Goal: Communication & Community: Answer question/provide support

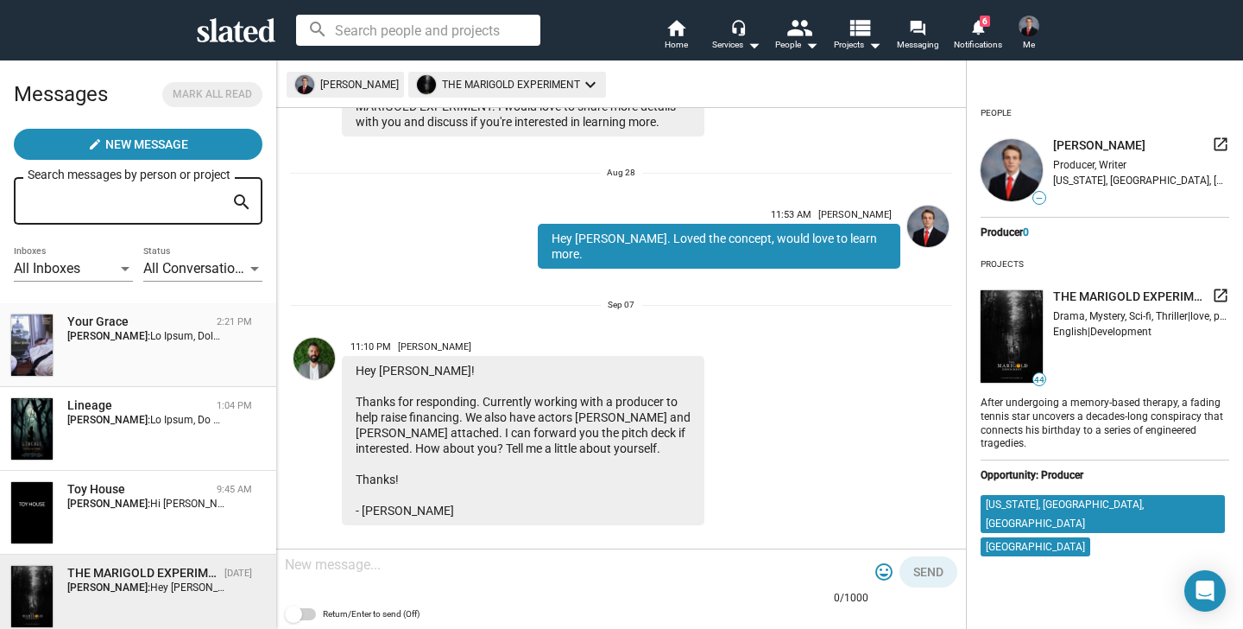
click at [190, 362] on div "Your Grace 2:21 PM [PERSON_NAME]:" at bounding box center [138, 344] width 256 height 63
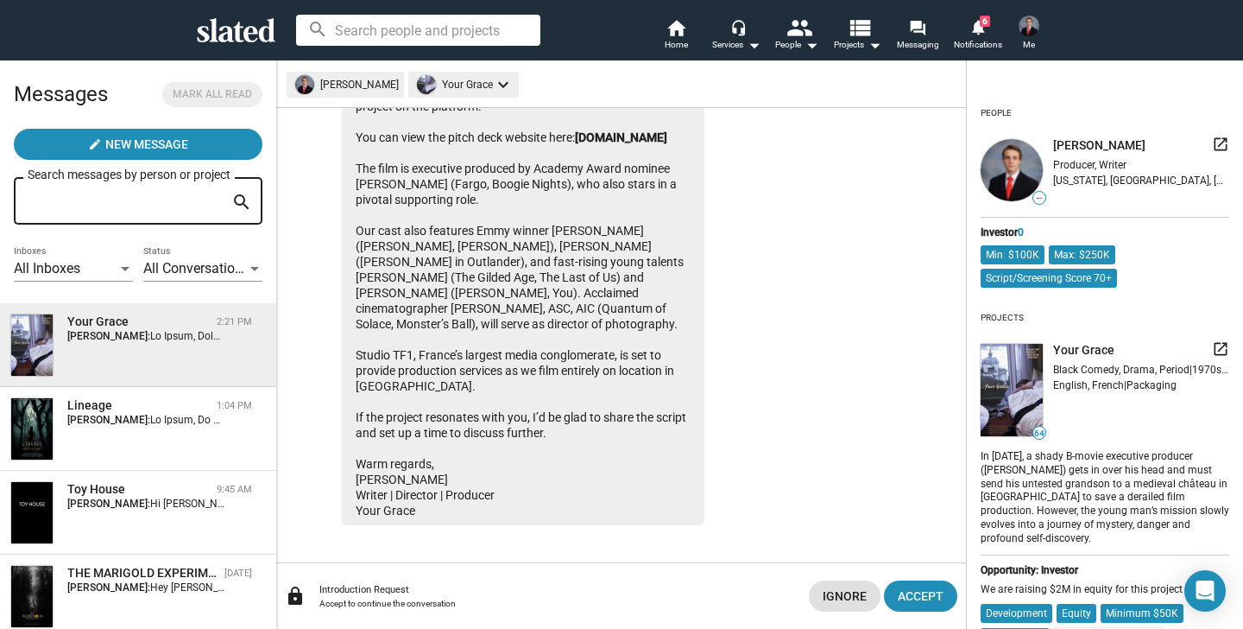
scroll to position [217, 0]
click at [436, 81] on mat-chip "Your Grace keyboard_arrow_down" at bounding box center [463, 85] width 111 height 26
click at [435, 84] on div at bounding box center [621, 314] width 1243 height 629
click at [435, 84] on mat-chip "Your Grace keyboard_arrow_down" at bounding box center [463, 85] width 111 height 26
click at [435, 84] on div at bounding box center [621, 314] width 1243 height 629
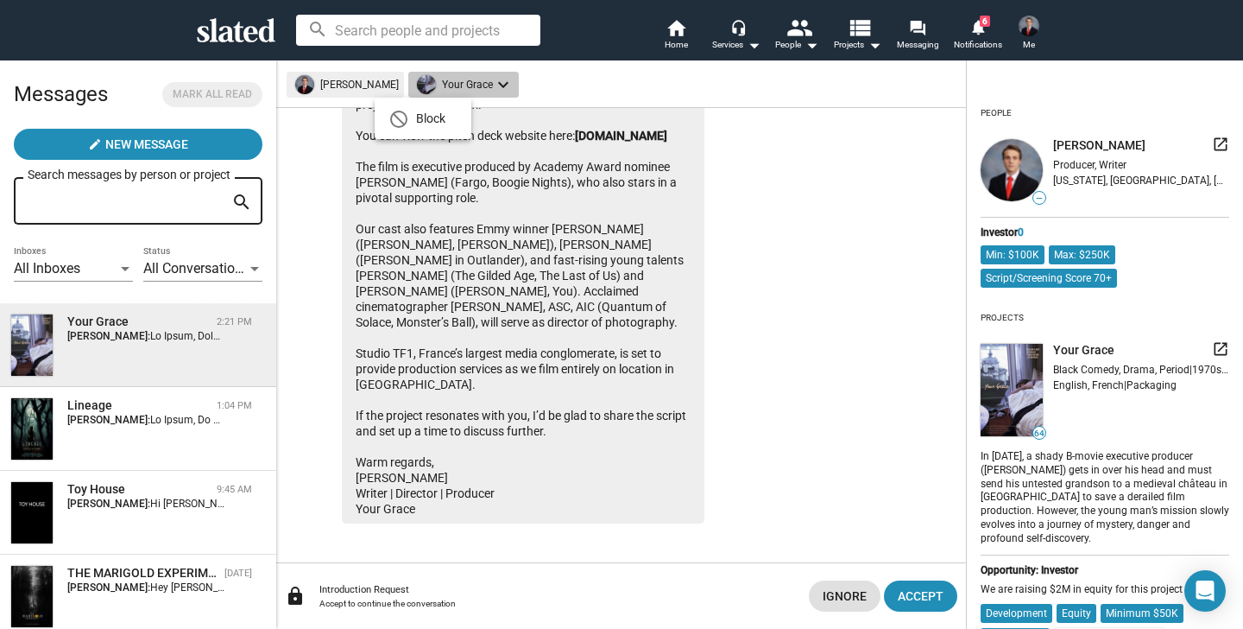
click at [435, 84] on mat-chip "Your Grace keyboard_arrow_down" at bounding box center [463, 85] width 111 height 26
click at [435, 84] on div at bounding box center [621, 314] width 1243 height 629
click at [1227, 348] on mat-icon "launch" at bounding box center [1220, 348] width 17 height 17
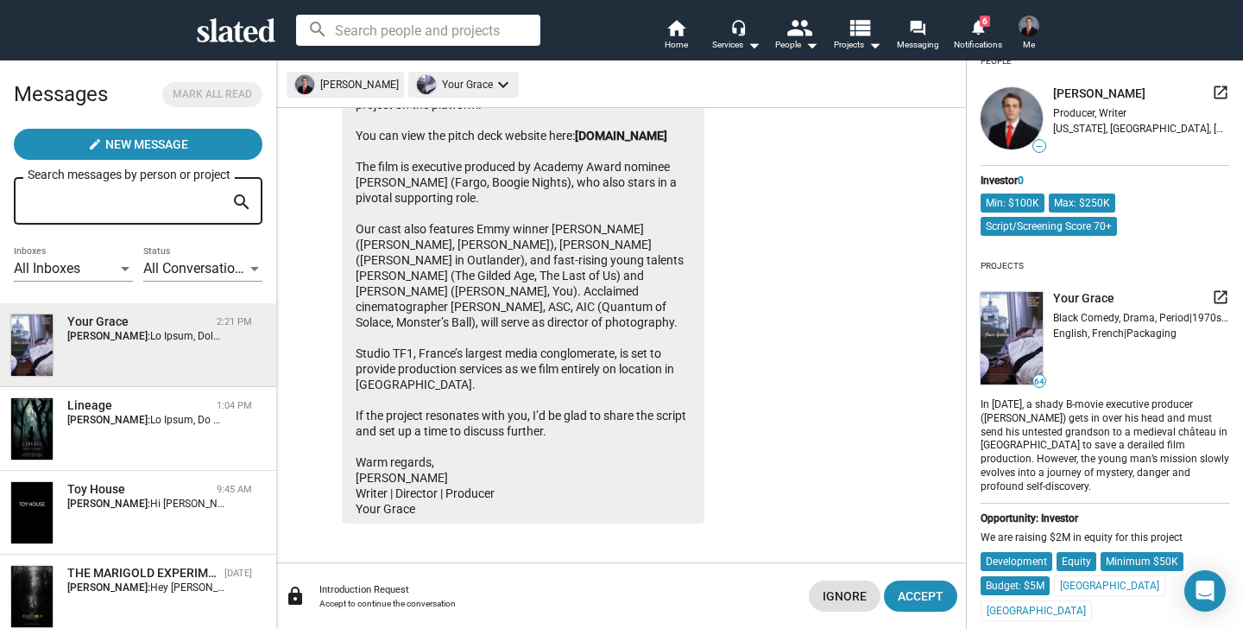
scroll to position [51, 0]
click at [135, 444] on div "Lineage 1:04 PM [PERSON_NAME]:" at bounding box center [138, 428] width 256 height 63
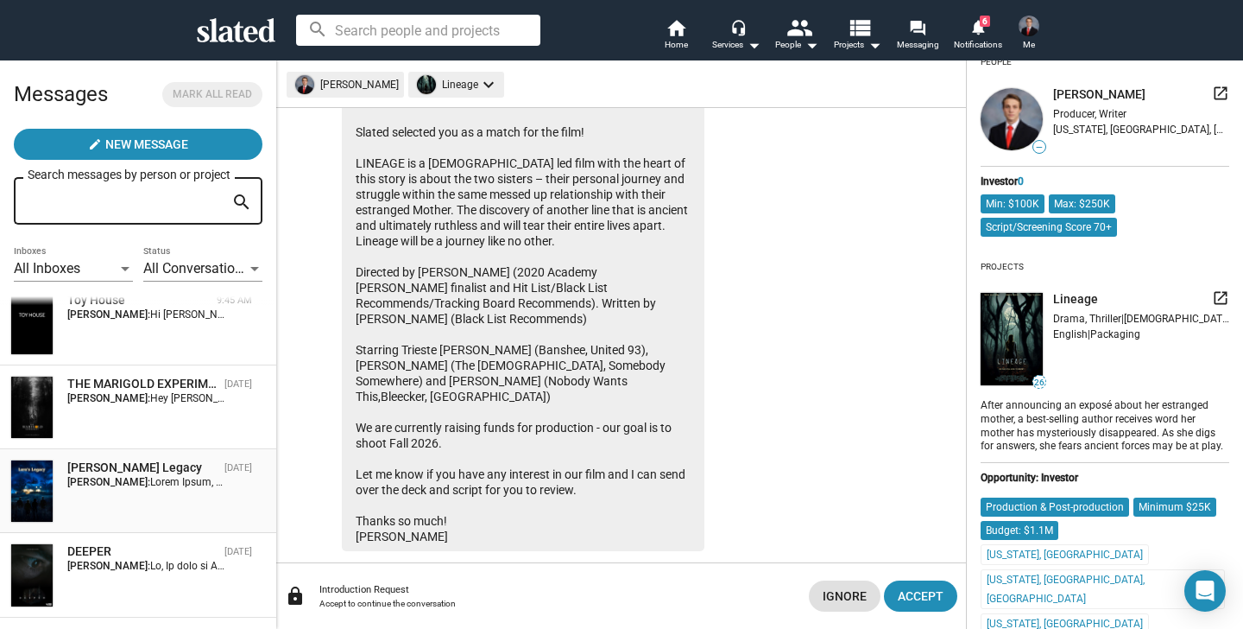
scroll to position [221, 0]
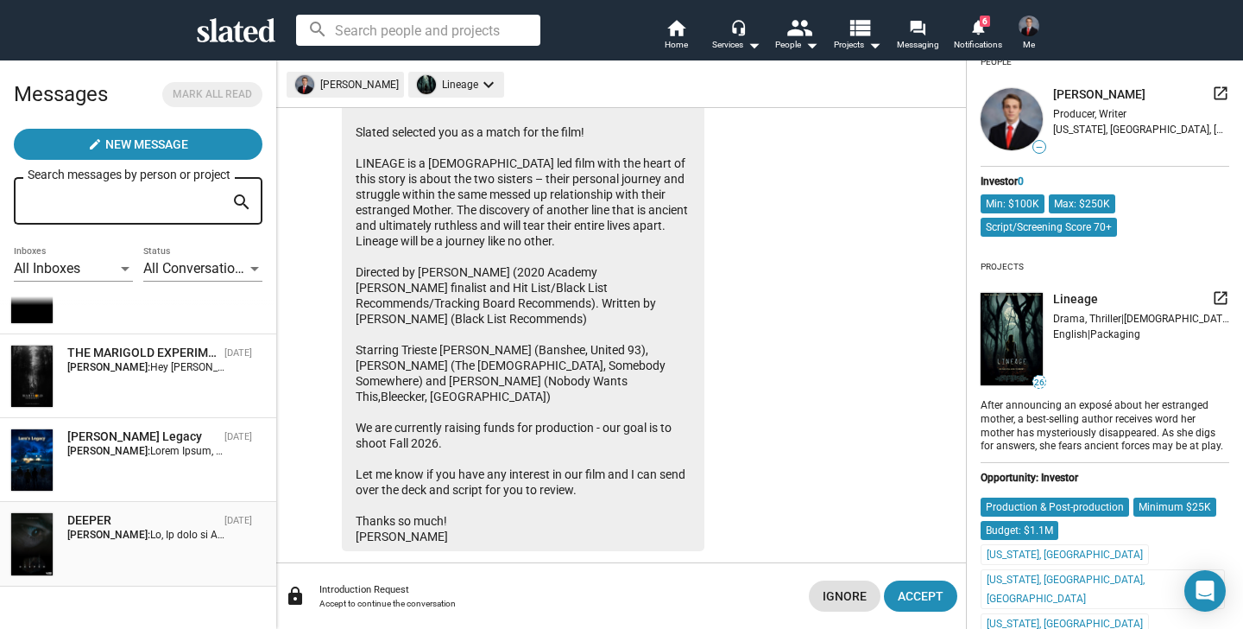
click at [189, 553] on div "DEEPER [DATE] [PERSON_NAME]:" at bounding box center [138, 543] width 256 height 63
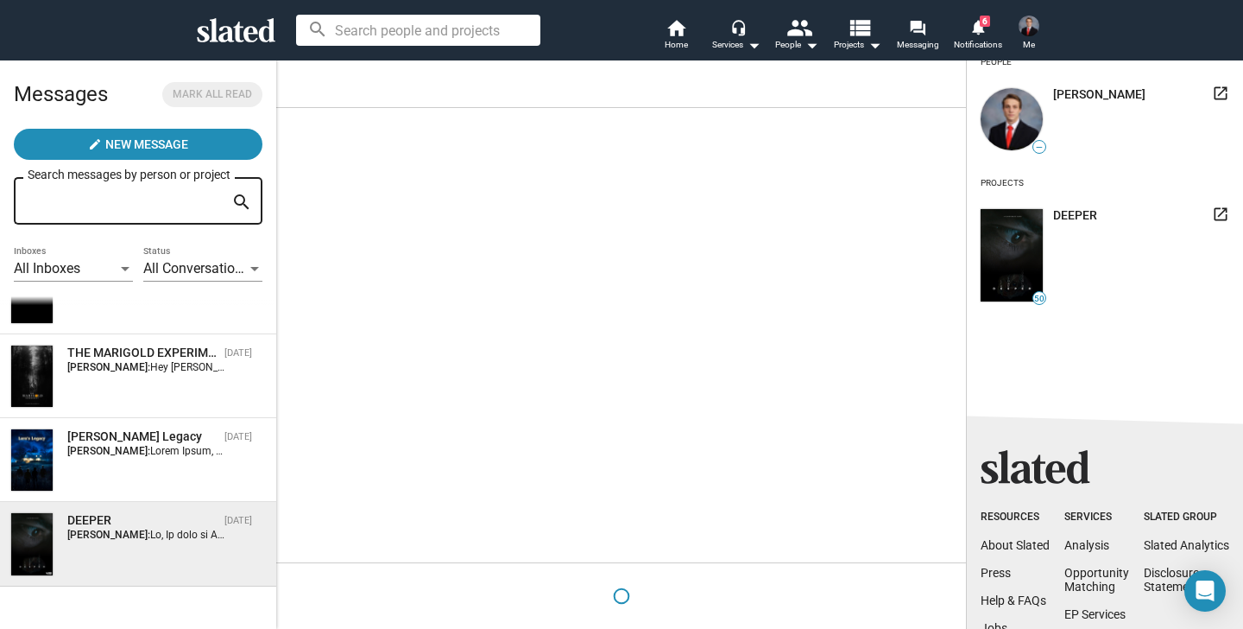
click at [1221, 213] on mat-icon "launch" at bounding box center [1220, 213] width 17 height 17
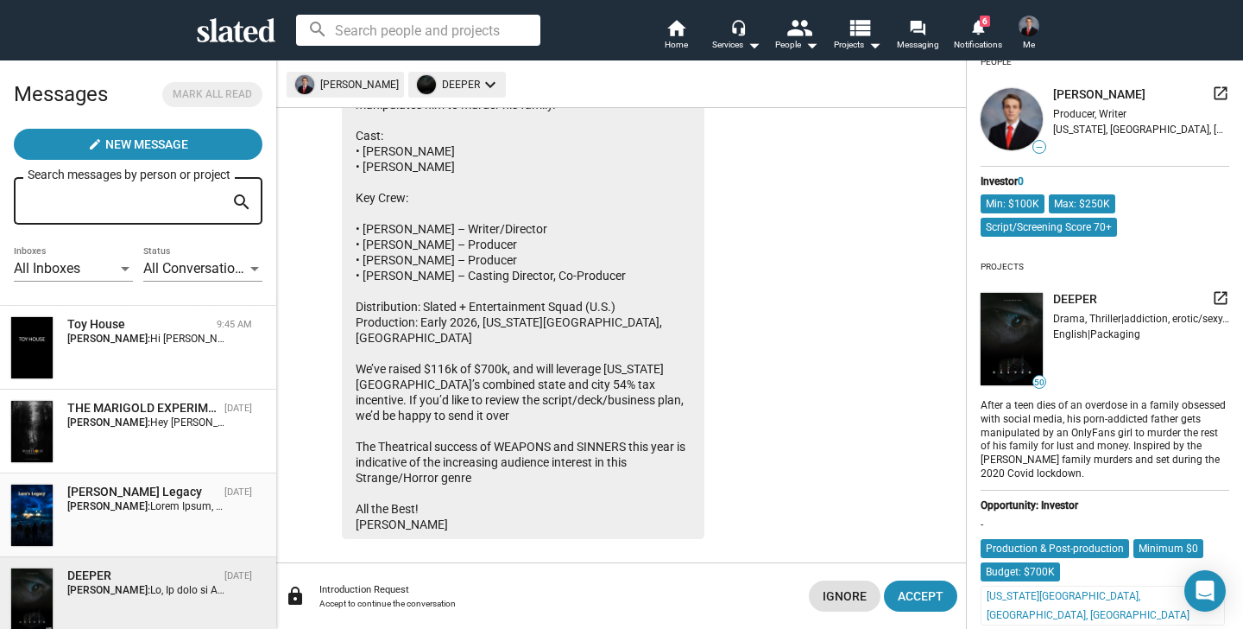
scroll to position [164, 0]
click at [185, 429] on span "Hey [PERSON_NAME]! Thanks for responding. Currently working with a producer to …" at bounding box center [831, 423] width 1362 height 12
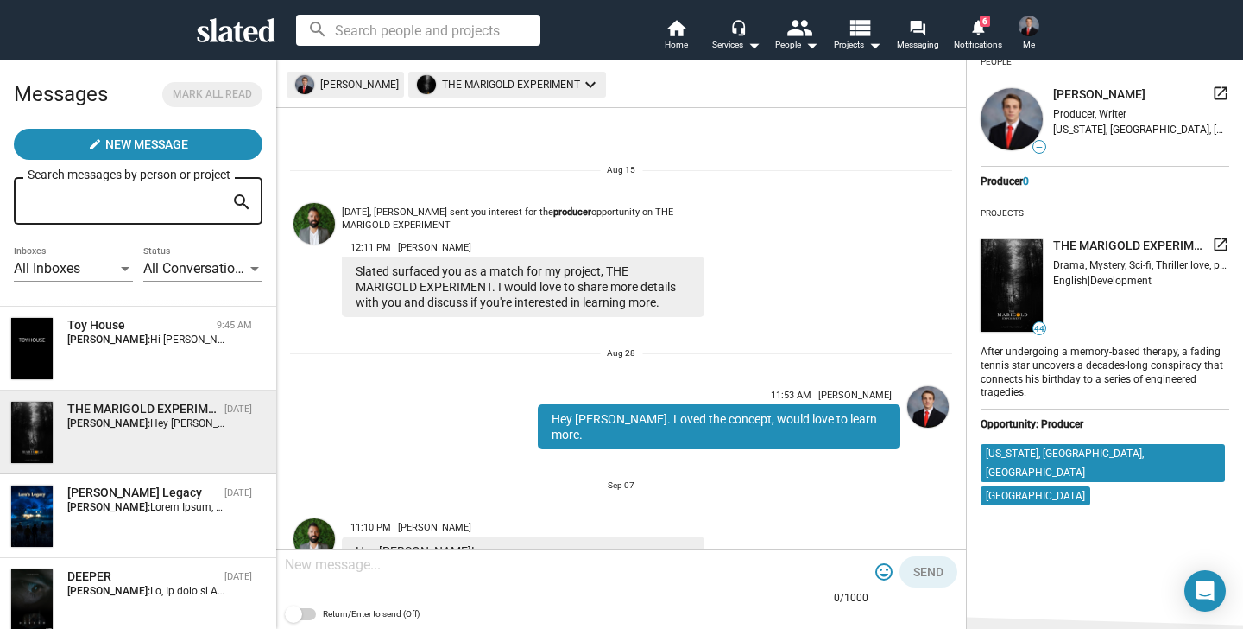
scroll to position [180, 0]
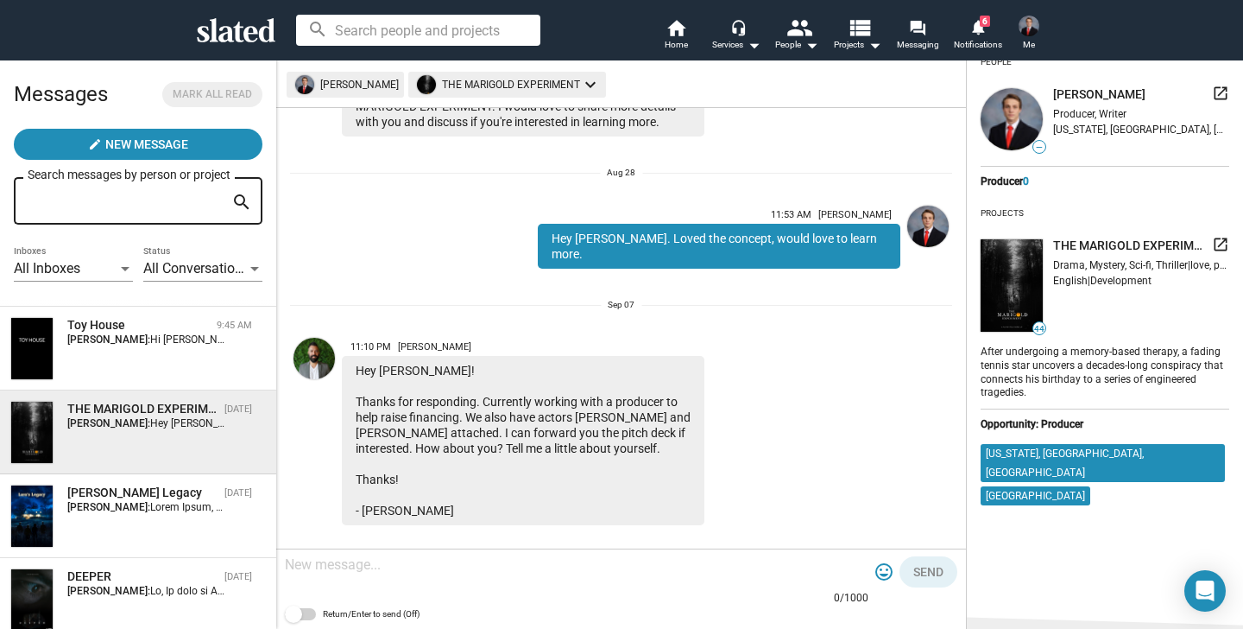
click at [1223, 248] on mat-icon "launch" at bounding box center [1220, 244] width 17 height 17
click at [445, 571] on textarea at bounding box center [577, 564] width 584 height 17
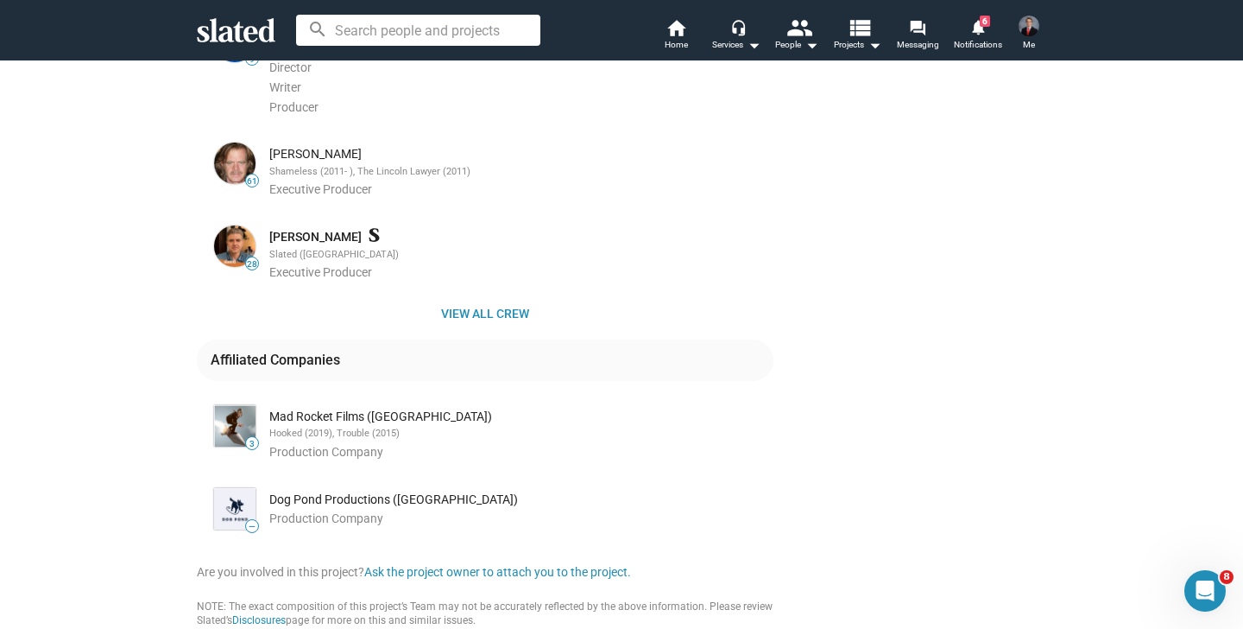
scroll to position [929, 0]
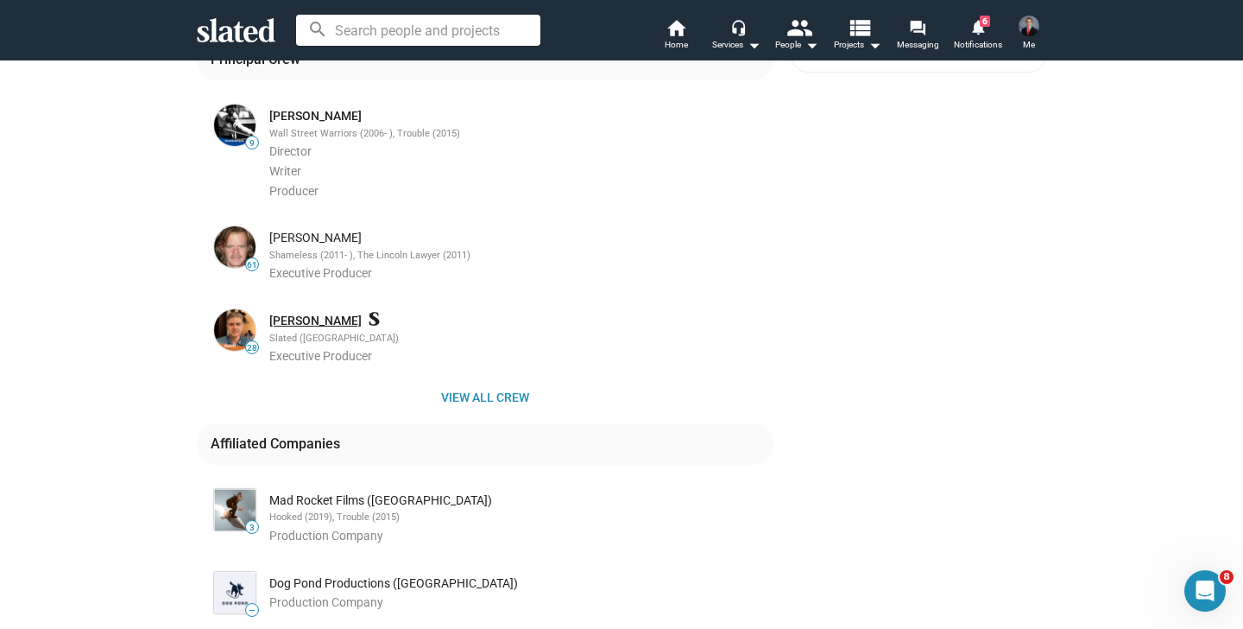
click at [309, 313] on link "Jay Burnley" at bounding box center [315, 321] width 92 height 16
